Goal: Task Accomplishment & Management: Complete application form

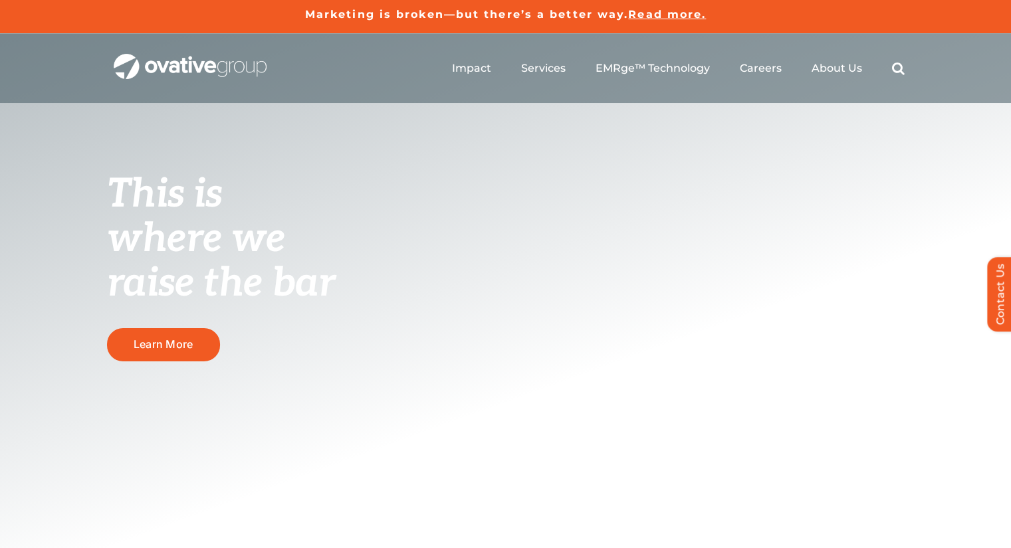
click at [758, 75] on li "Careers Development Open Positions" at bounding box center [761, 68] width 42 height 13
click at [785, 113] on span "Development" at bounding box center [795, 113] width 84 height 19
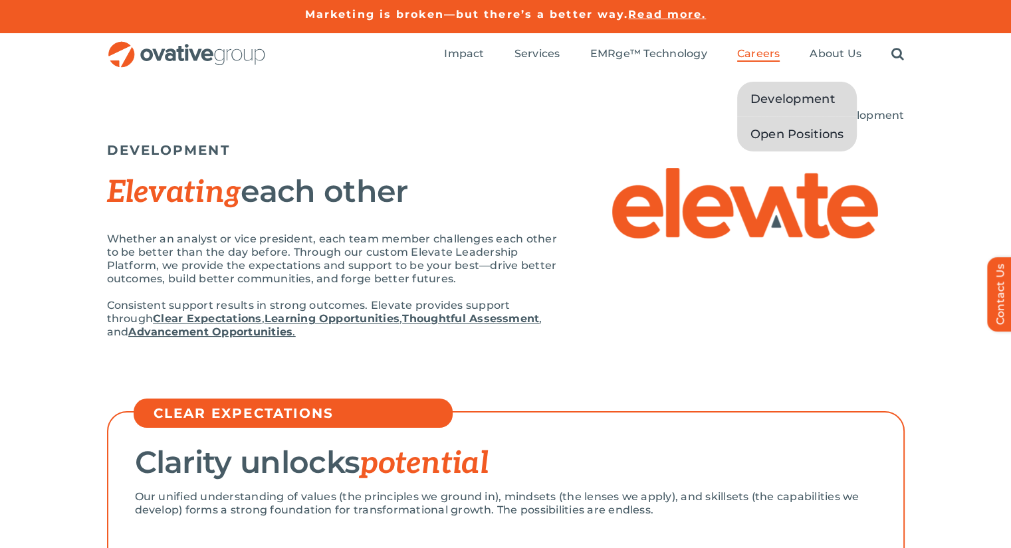
click at [779, 131] on span "Open Positions" at bounding box center [798, 134] width 94 height 19
